Goal: Information Seeking & Learning: Learn about a topic

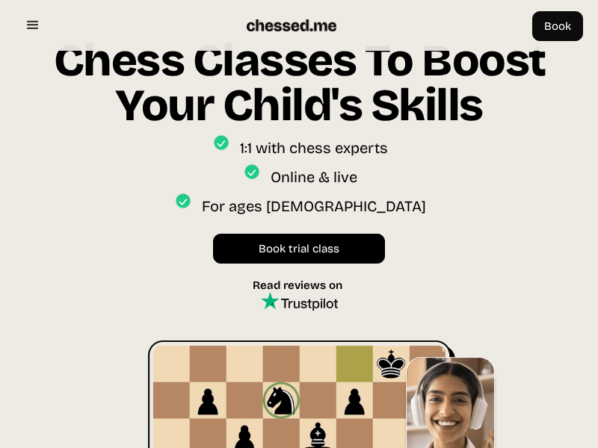
scroll to position [843, 0]
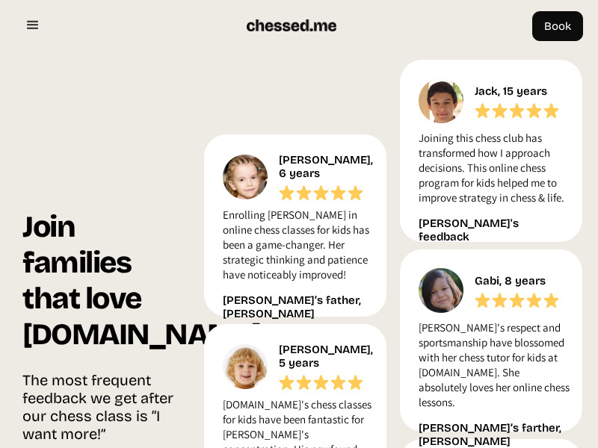
scroll to position [1547, 0]
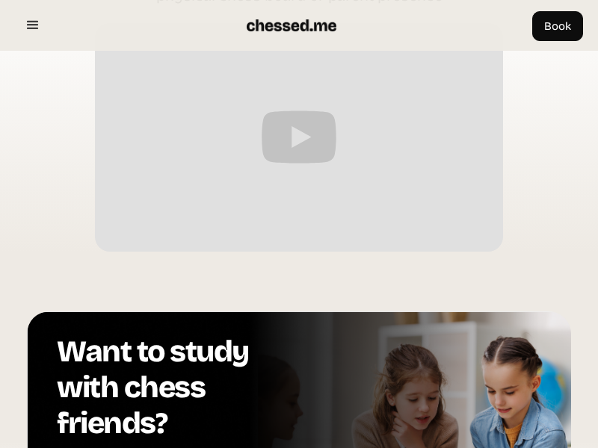
scroll to position [2824, 0]
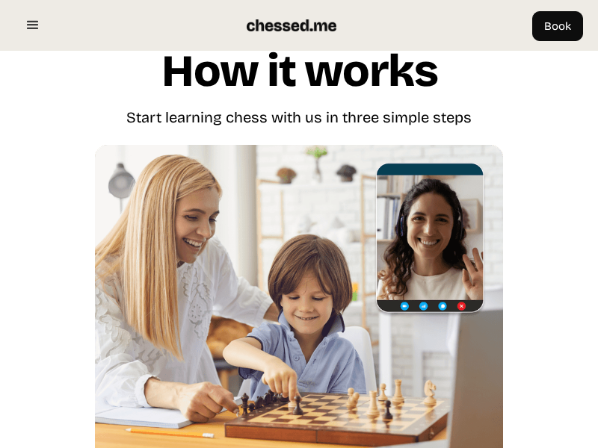
scroll to position [2824, 0]
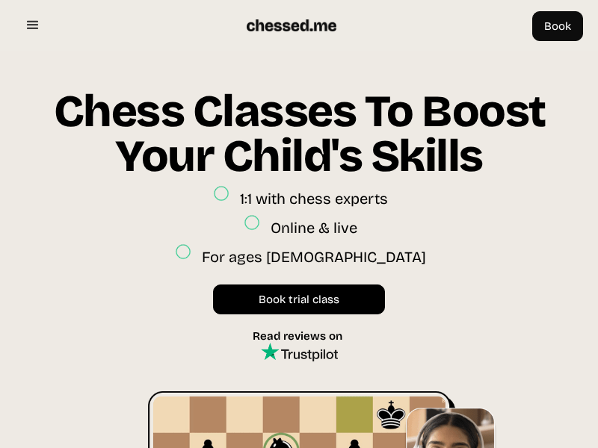
scroll to position [3497, 0]
